Goal: Communication & Community: Answer question/provide support

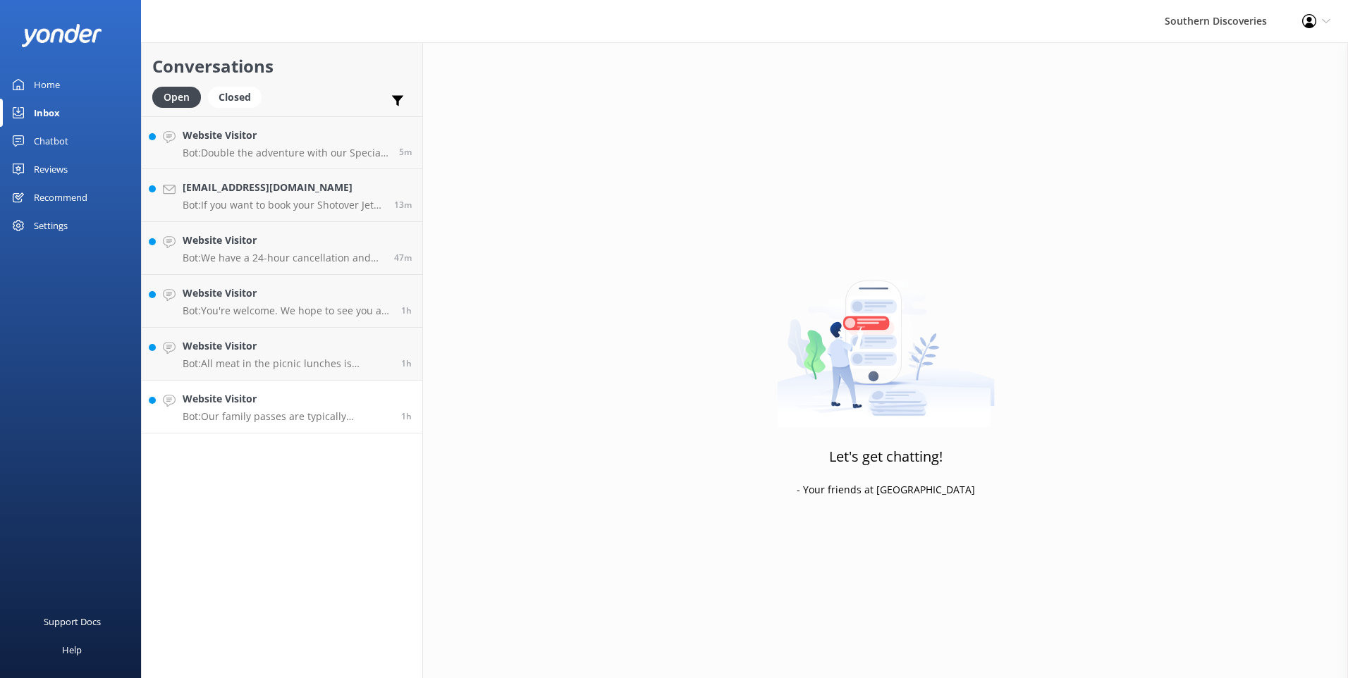
drag, startPoint x: 180, startPoint y: 391, endPoint x: 192, endPoint y: 386, distance: 13.0
click at [182, 392] on link "Website Visitor Bot: Our family passes are typically designed for two adults an…" at bounding box center [282, 407] width 281 height 53
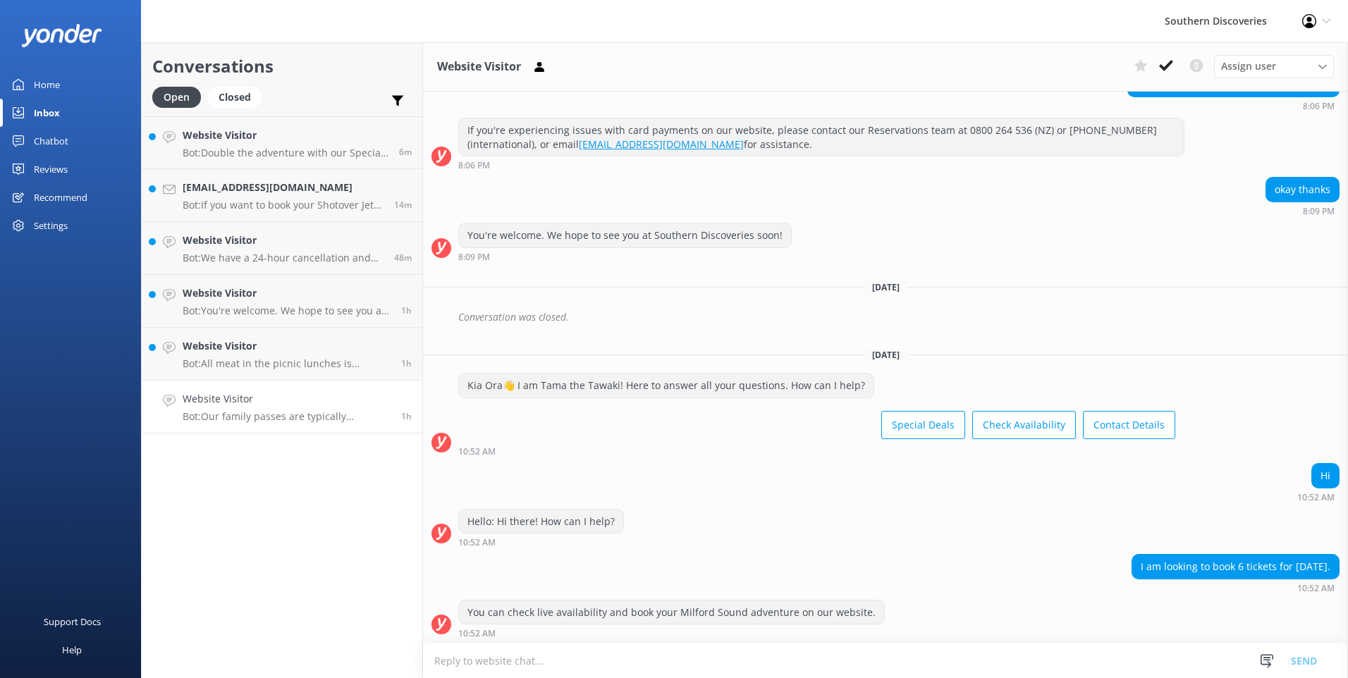
scroll to position [450, 0]
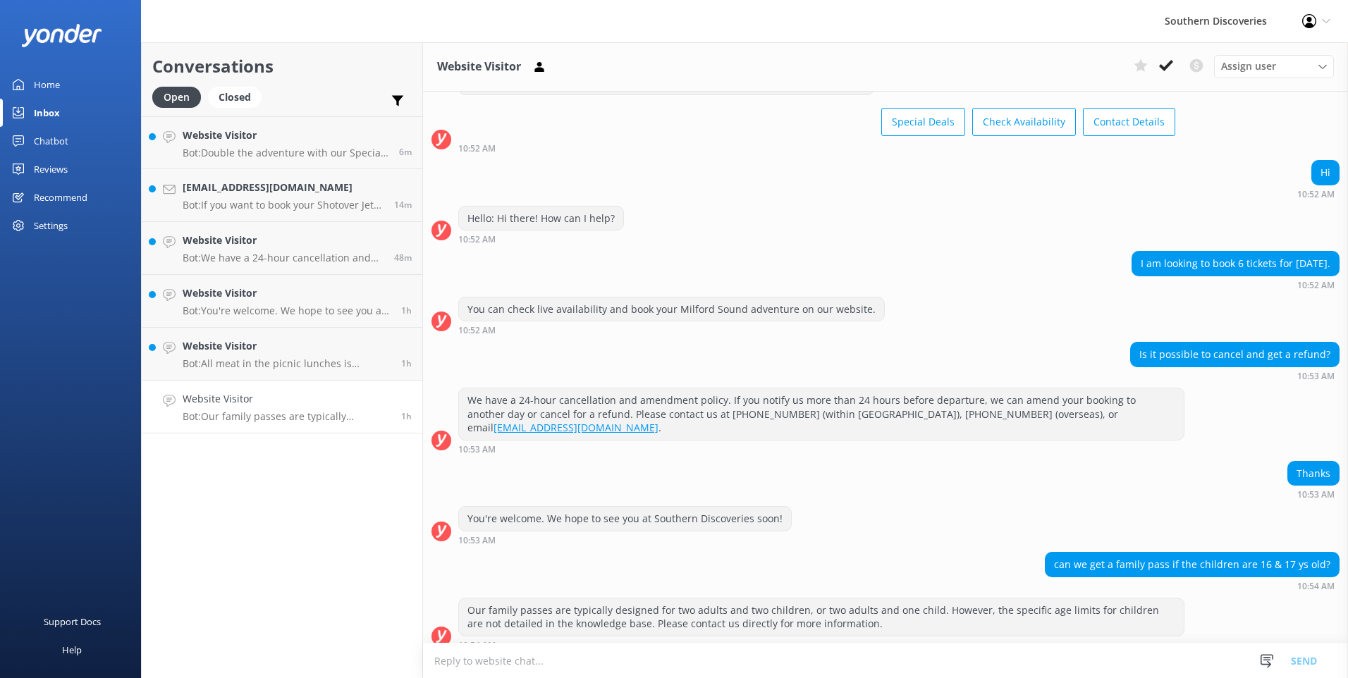
click at [283, 395] on h4 "Website Visitor" at bounding box center [287, 399] width 208 height 16
click at [1169, 69] on icon at bounding box center [1166, 66] width 14 height 14
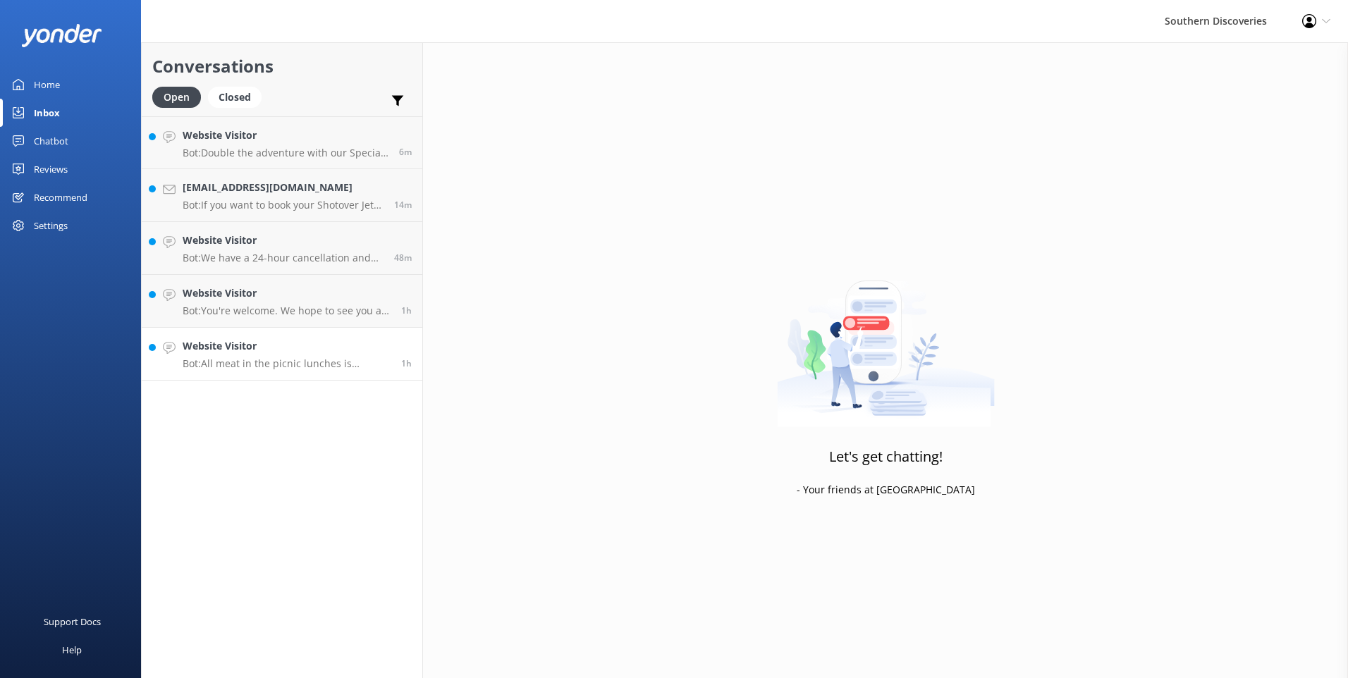
drag, startPoint x: 228, startPoint y: 356, endPoint x: 249, endPoint y: 345, distance: 23.0
click at [231, 355] on div "Website Visitor Bot: All meat in the picnic lunches is certified [DEMOGRAPHIC_D…" at bounding box center [287, 353] width 208 height 31
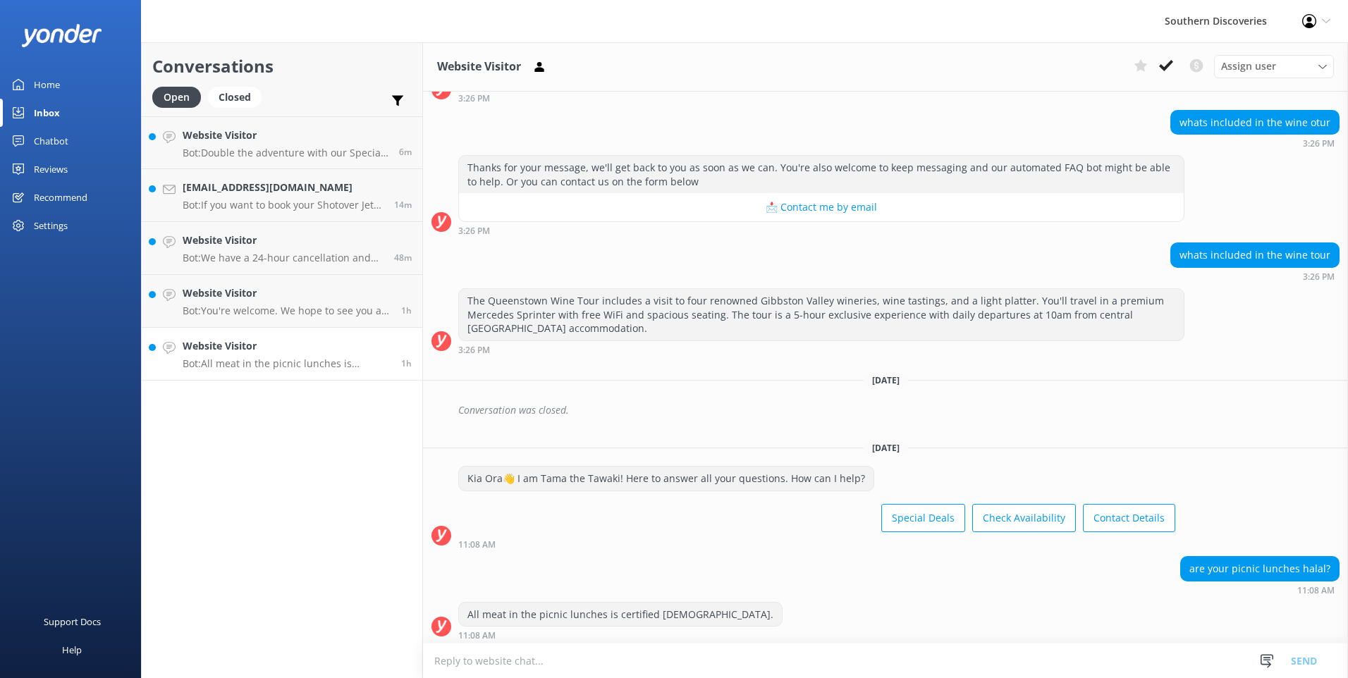
scroll to position [113, 0]
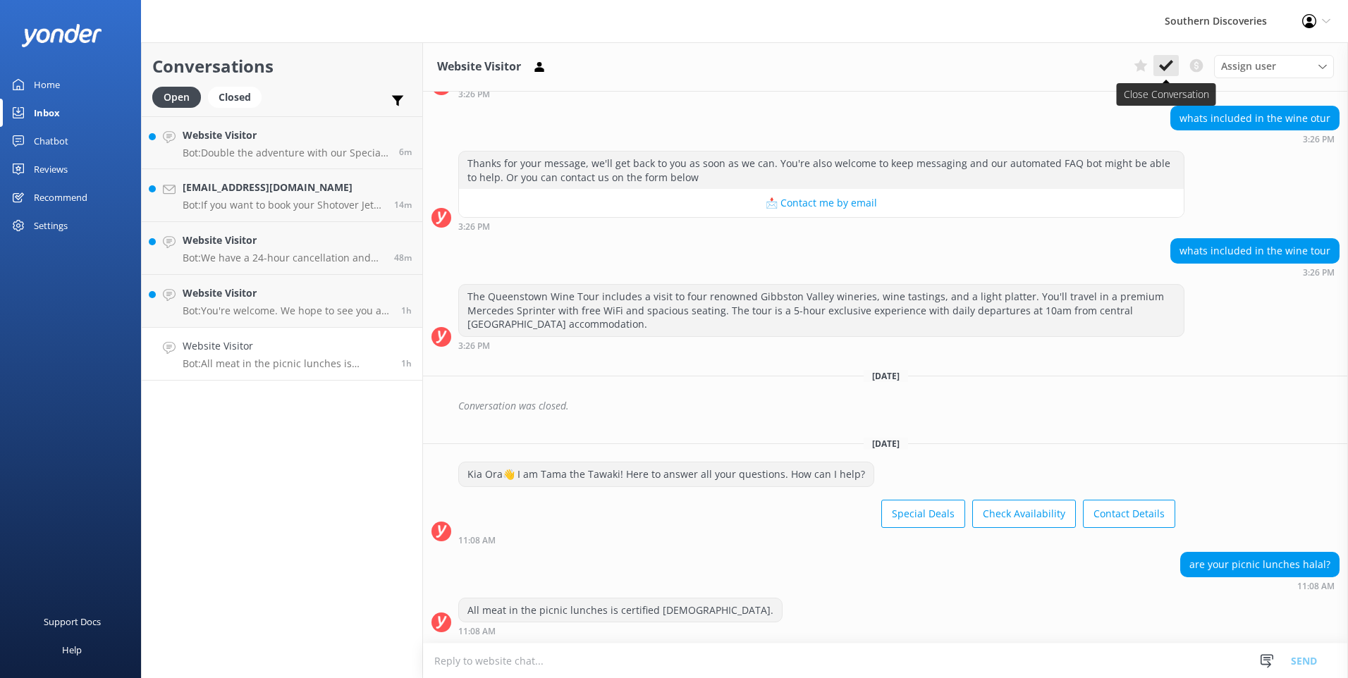
click at [1173, 66] on button at bounding box center [1165, 65] width 25 height 21
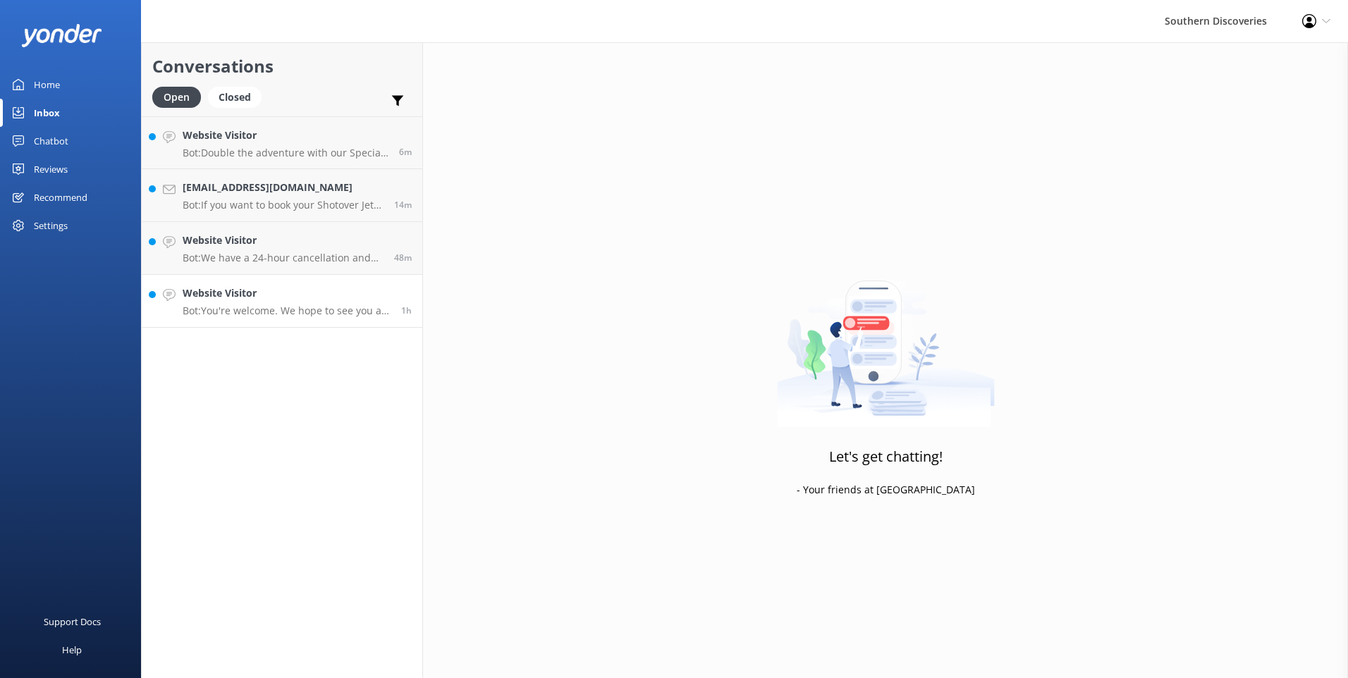
click at [214, 300] on h4 "Website Visitor" at bounding box center [287, 293] width 208 height 16
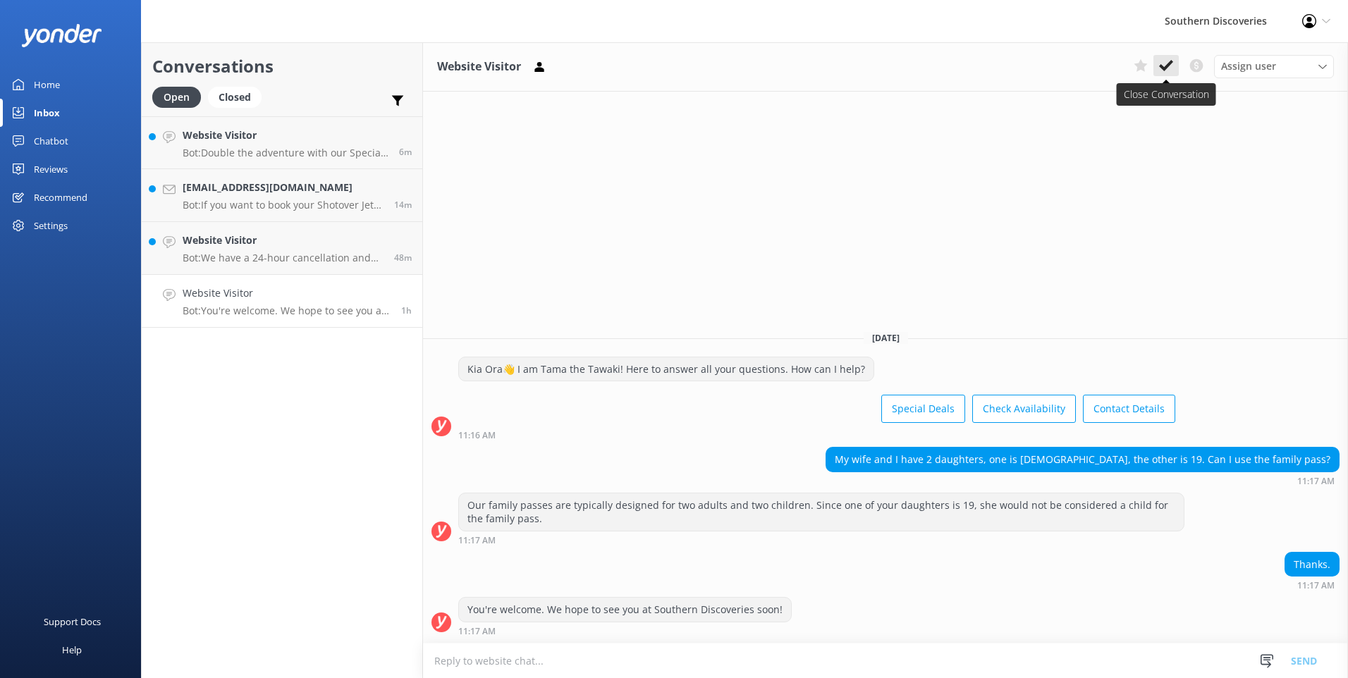
click at [1161, 63] on icon at bounding box center [1166, 66] width 14 height 14
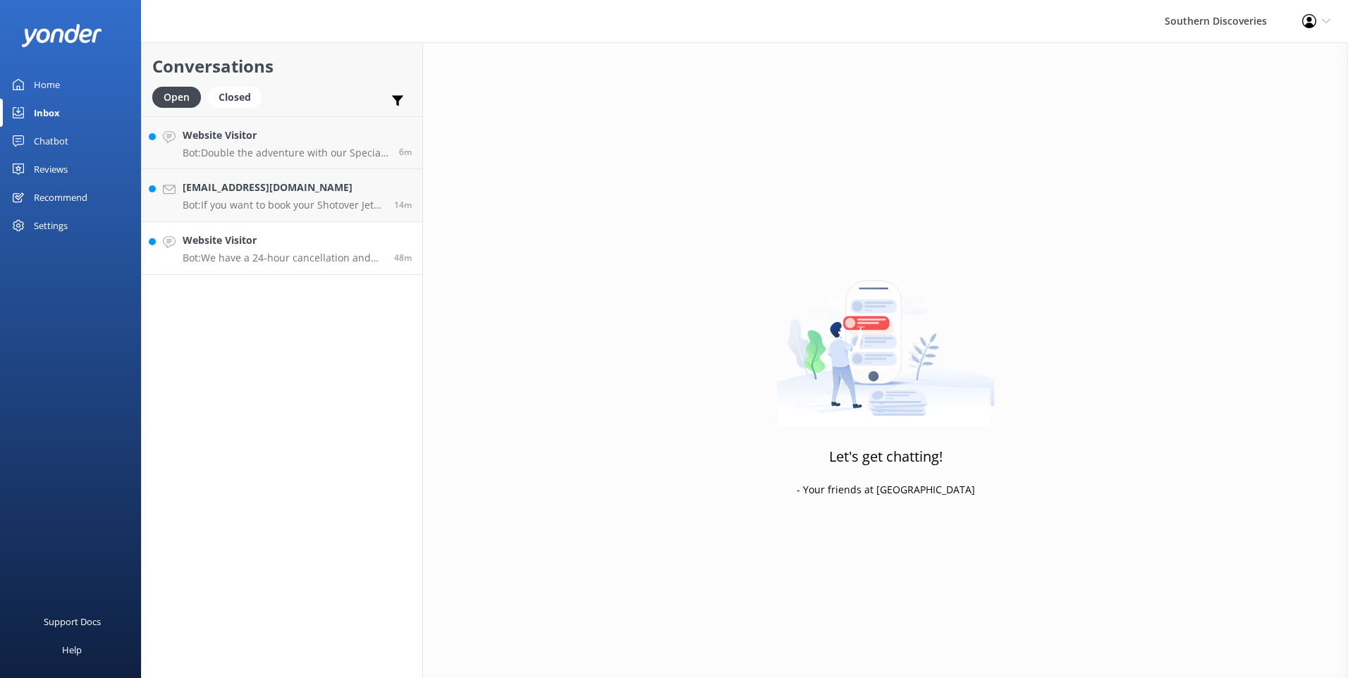
click at [190, 258] on p "Bot: We have a 24-hour cancellation and amendment policy. If you notify us more…" at bounding box center [283, 258] width 201 height 13
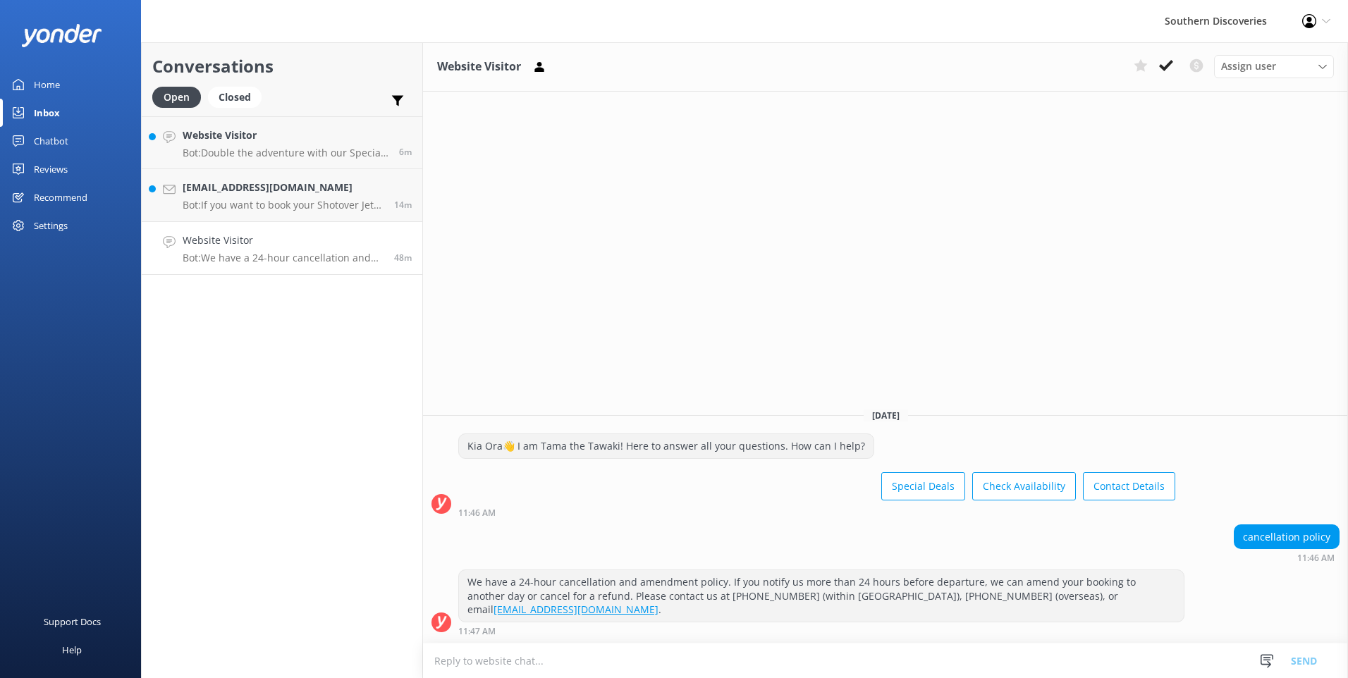
drag, startPoint x: 1166, startPoint y: 62, endPoint x: 992, endPoint y: 80, distance: 175.1
click at [1166, 61] on icon at bounding box center [1166, 66] width 14 height 14
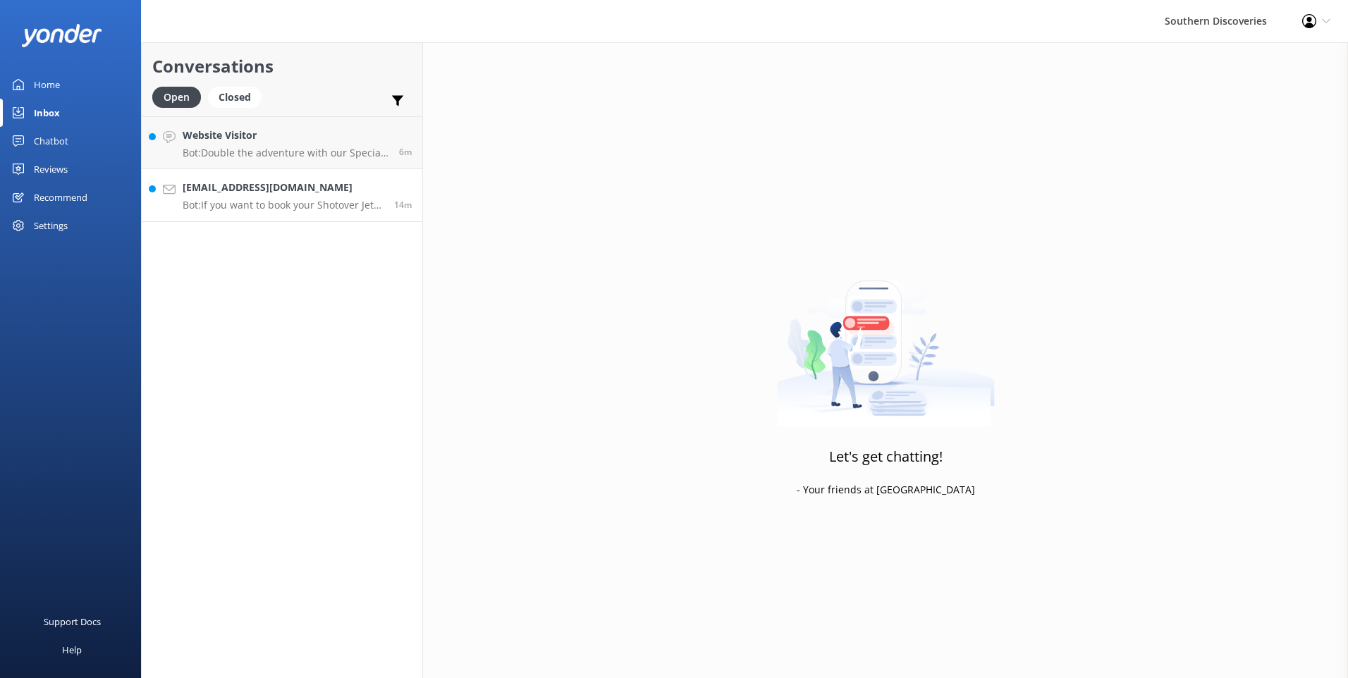
drag, startPoint x: 293, startPoint y: 182, endPoint x: 315, endPoint y: 177, distance: 22.4
click at [293, 182] on h4 "[EMAIL_ADDRESS][DOMAIN_NAME]" at bounding box center [283, 188] width 201 height 16
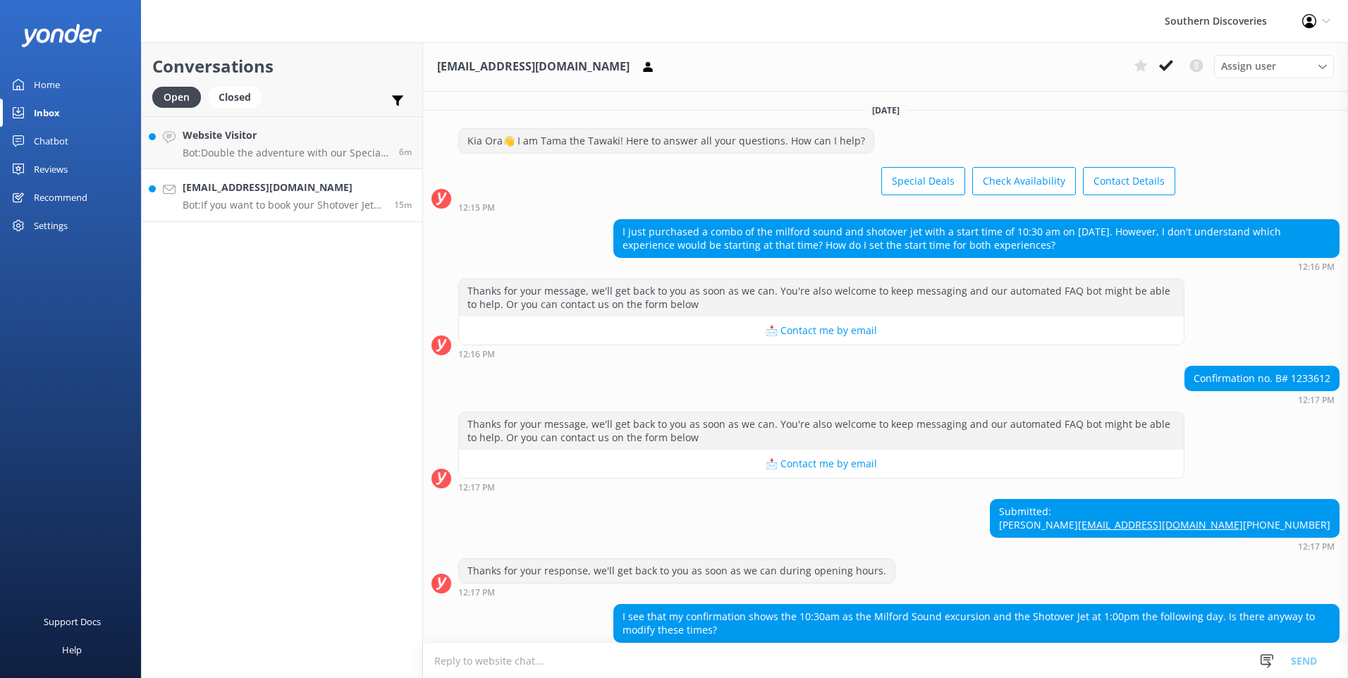
scroll to position [93, 0]
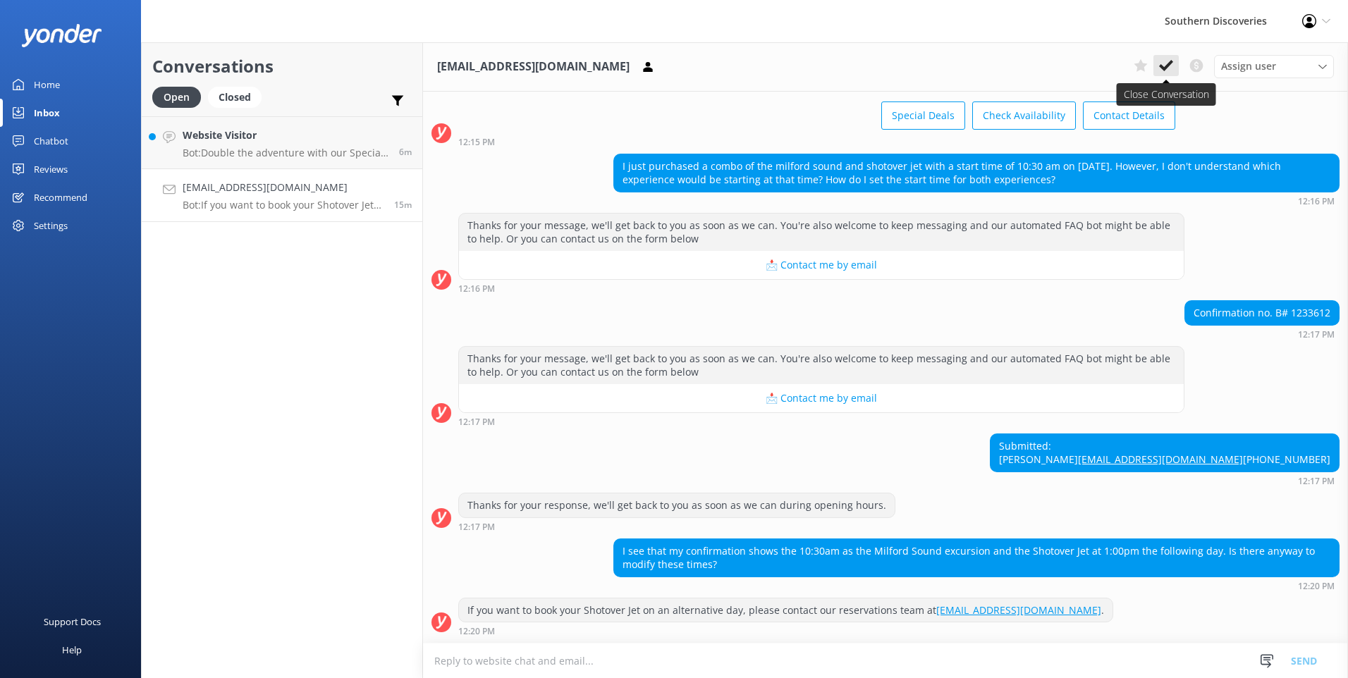
drag, startPoint x: 1172, startPoint y: 65, endPoint x: 1159, endPoint y: 67, distance: 13.6
click at [1172, 64] on icon at bounding box center [1166, 66] width 14 height 14
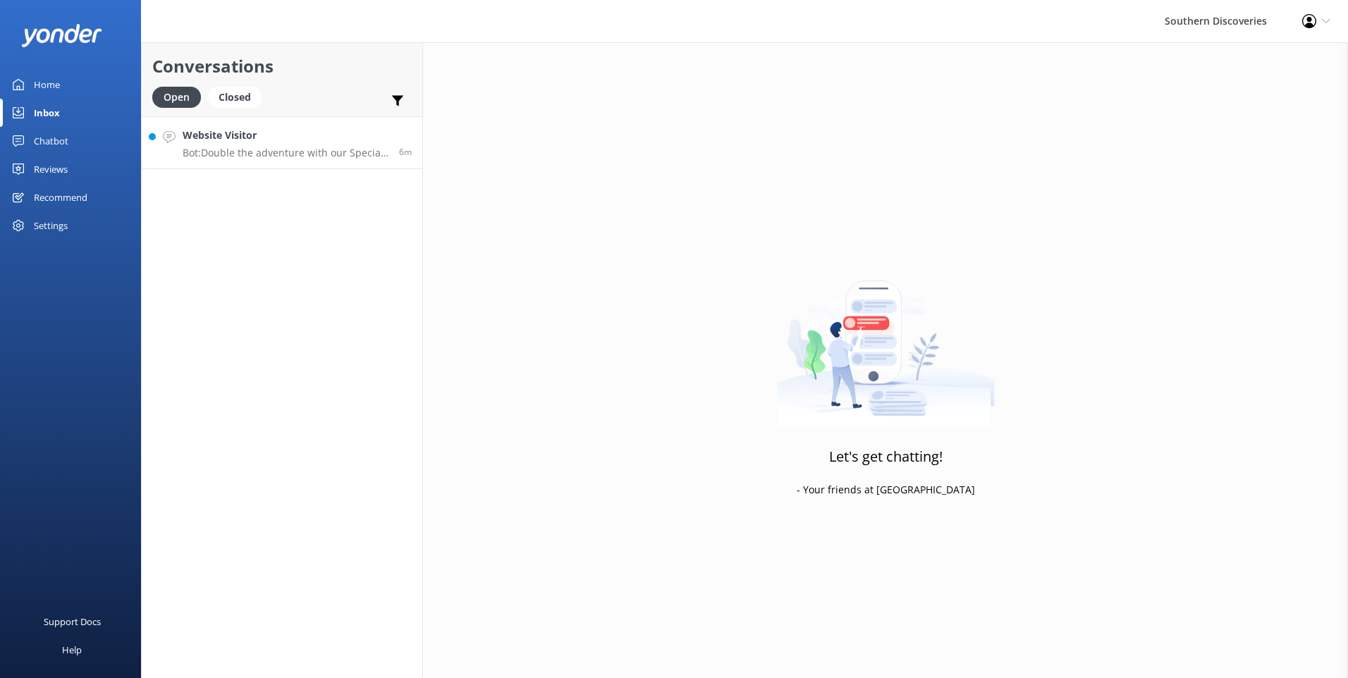
click at [307, 157] on p "Bot: Double the adventure with our Special Deals! Visit [URL][DOMAIN_NAME]." at bounding box center [286, 153] width 206 height 13
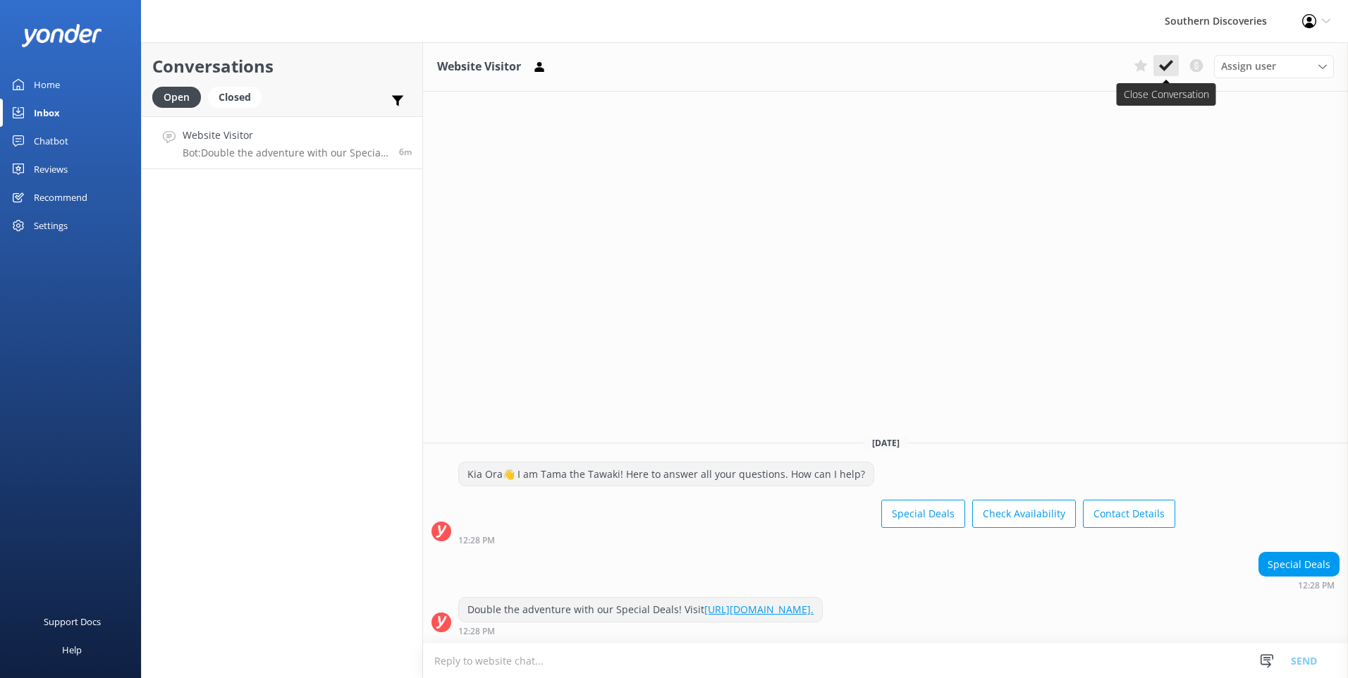
click at [1163, 59] on icon at bounding box center [1166, 66] width 14 height 14
